Goal: Information Seeking & Learning: Learn about a topic

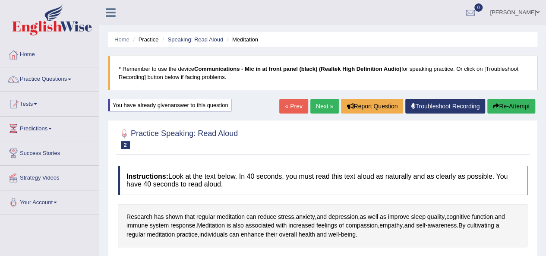
click at [74, 79] on link "Practice Questions" at bounding box center [49, 78] width 98 height 22
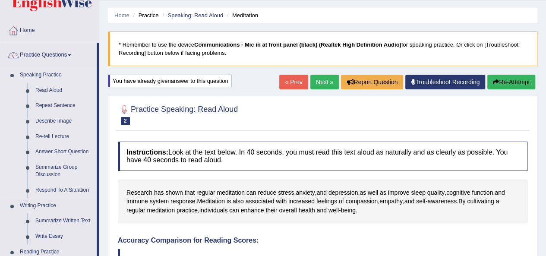
scroll to position [43, 0]
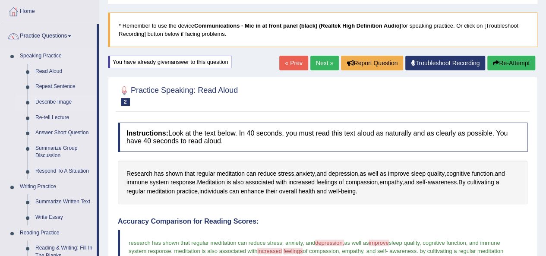
click at [60, 101] on link "Describe Image" at bounding box center [64, 103] width 65 height 16
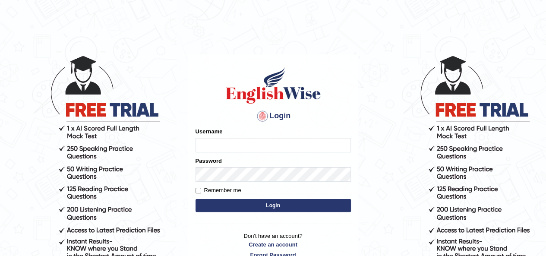
type input "[PERSON_NAME]"
click at [255, 204] on button "Login" at bounding box center [273, 205] width 155 height 13
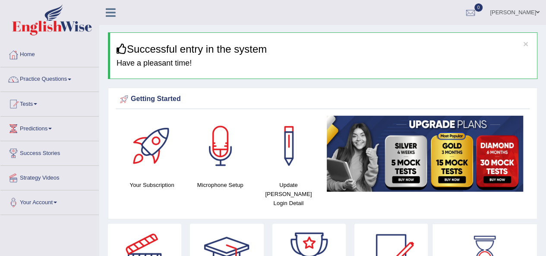
click at [71, 79] on span at bounding box center [69, 80] width 3 height 2
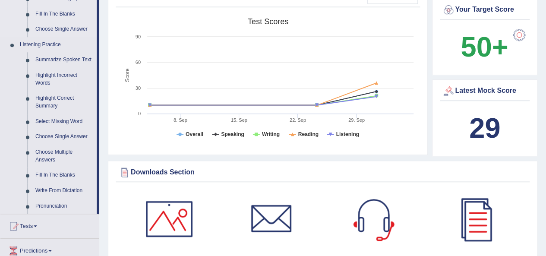
scroll to position [346, 0]
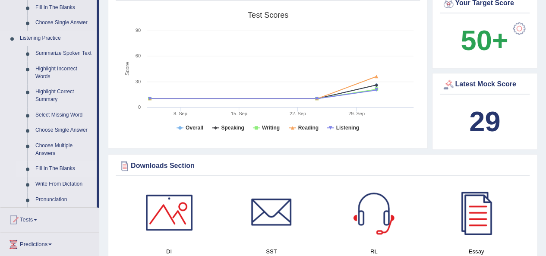
click at [61, 168] on link "Fill In The Blanks" at bounding box center [64, 169] width 65 height 16
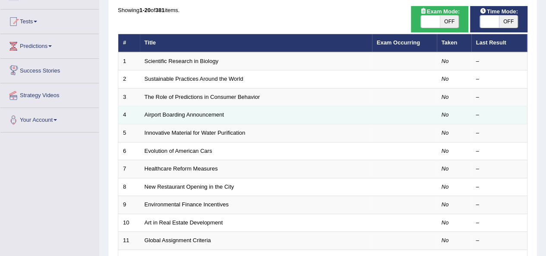
scroll to position [86, 0]
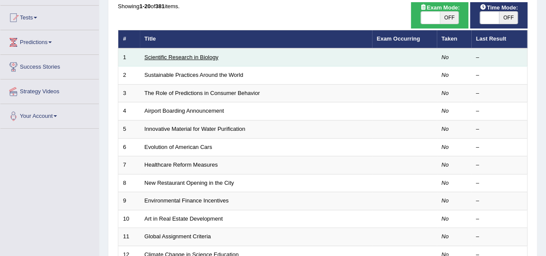
click at [184, 57] on link "Scientific Research in Biology" at bounding box center [182, 57] width 74 height 6
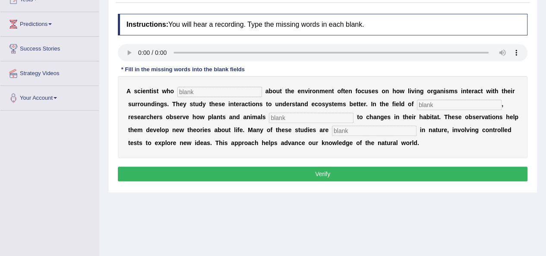
scroll to position [130, 0]
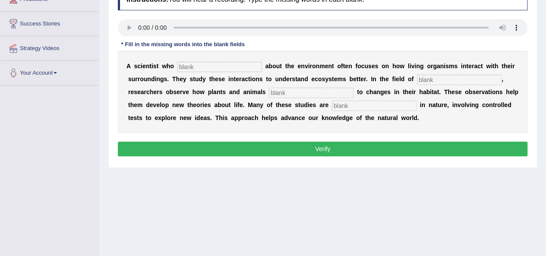
click at [183, 63] on input "text" at bounding box center [220, 67] width 85 height 10
click at [452, 78] on input "text" at bounding box center [459, 80] width 85 height 10
click at [441, 78] on input "text" at bounding box center [459, 80] width 85 height 10
click at [255, 68] on input "care" at bounding box center [220, 67] width 85 height 10
type input "cares"
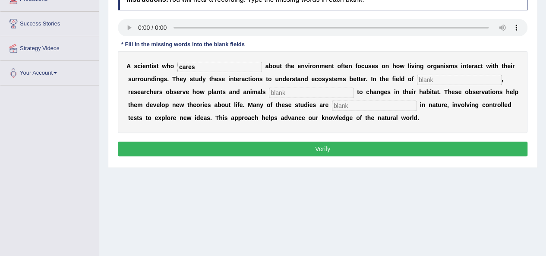
click at [441, 79] on input "text" at bounding box center [459, 80] width 85 height 10
type input "biology"
